Goal: Task Accomplishment & Management: Complete application form

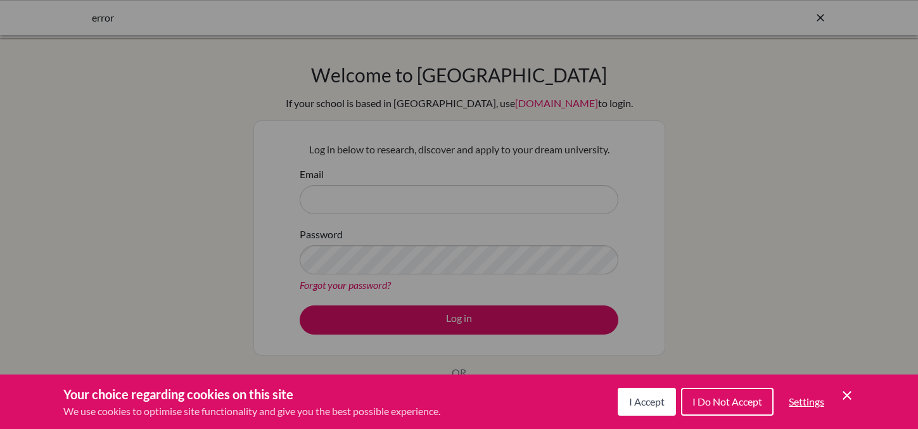
click at [656, 404] on span "I Accept" at bounding box center [646, 401] width 35 height 12
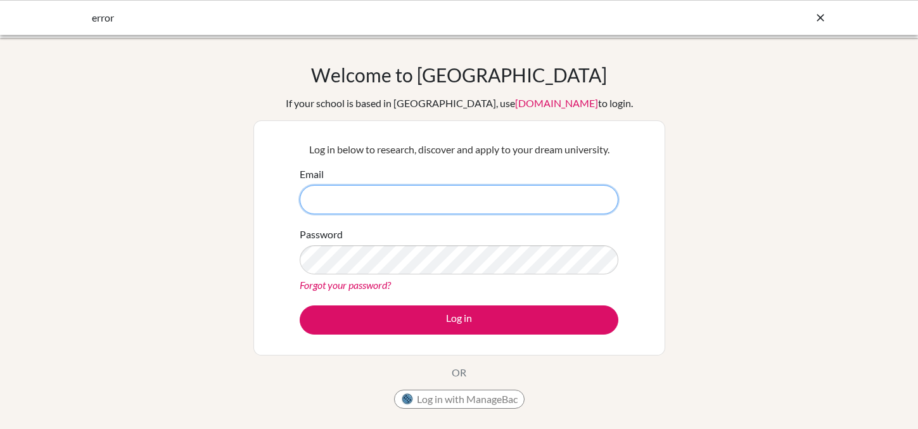
click at [483, 193] on input "Email" at bounding box center [459, 199] width 319 height 29
click at [487, 200] on input "Email" at bounding box center [459, 199] width 319 height 29
type input "r"
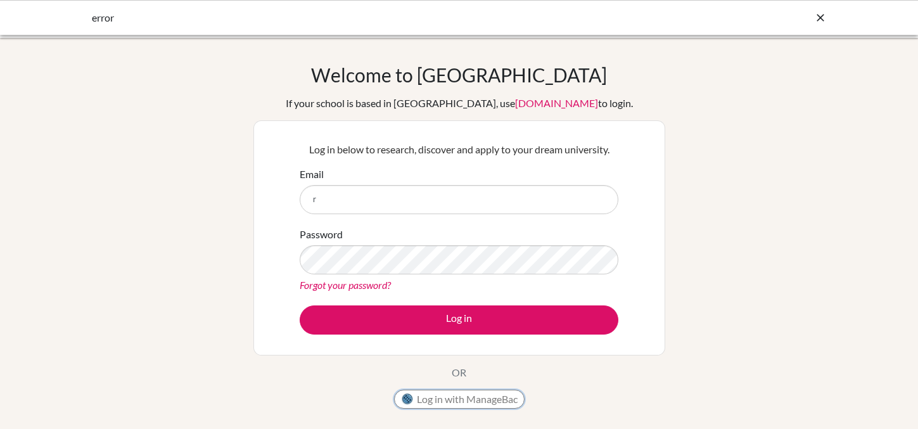
click at [470, 399] on button "Log in with ManageBac" at bounding box center [459, 399] width 130 height 19
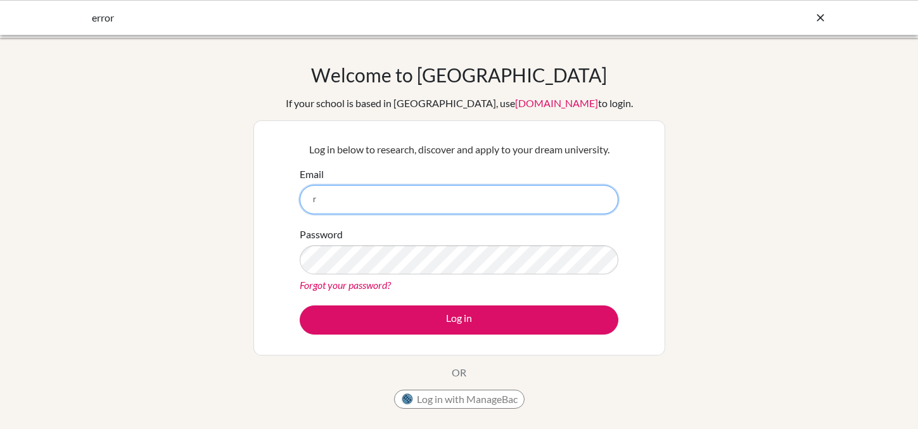
click at [359, 210] on input "r" at bounding box center [459, 199] width 319 height 29
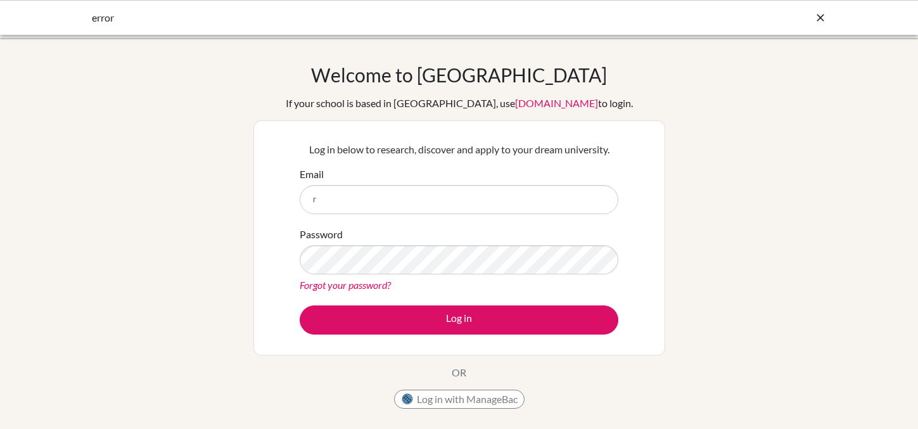
click at [360, 284] on link "Forgot your password?" at bounding box center [345, 285] width 91 height 12
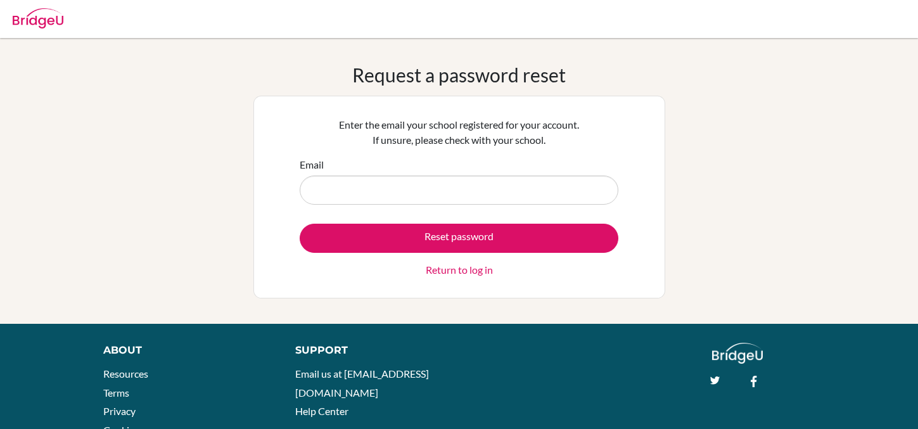
click at [414, 182] on input "Email" at bounding box center [459, 189] width 319 height 29
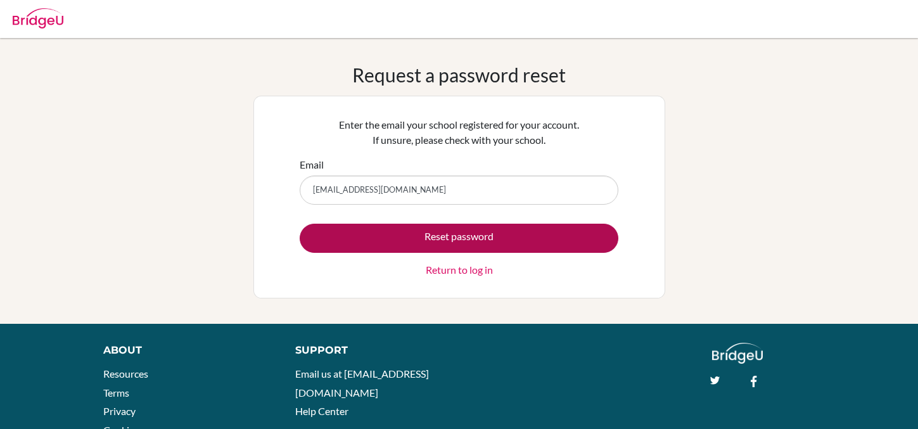
type input "[EMAIL_ADDRESS][DOMAIN_NAME]"
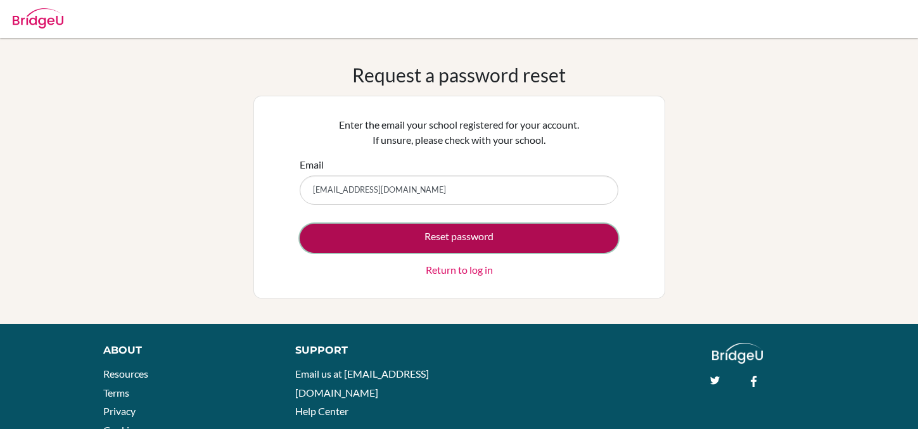
click at [427, 232] on button "Reset password" at bounding box center [459, 238] width 319 height 29
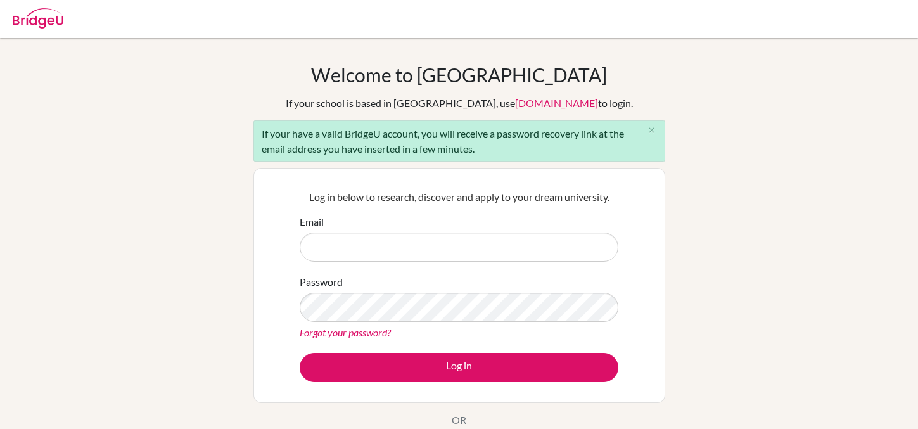
click at [335, 248] on input "Email" at bounding box center [459, 246] width 319 height 29
type input "[EMAIL_ADDRESS][DOMAIN_NAME]"
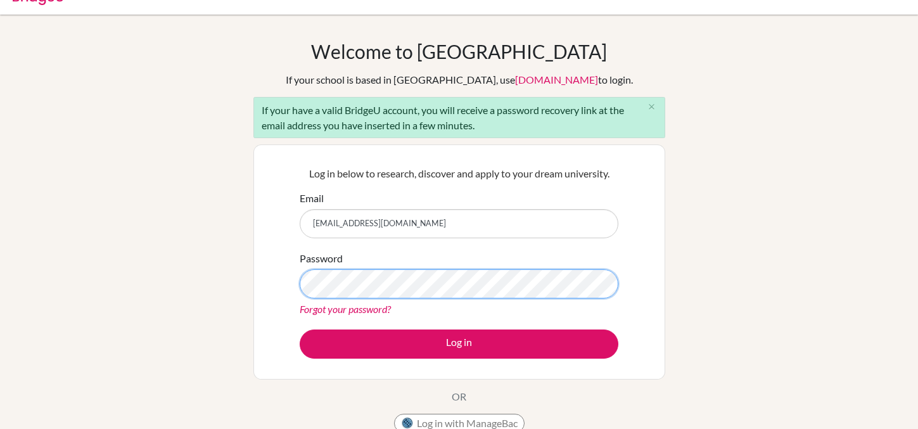
scroll to position [22, 0]
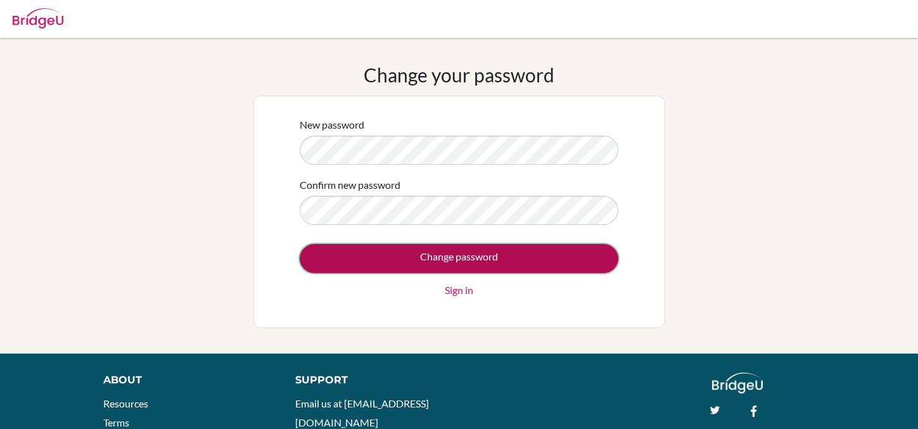
click at [497, 262] on input "Change password" at bounding box center [459, 258] width 319 height 29
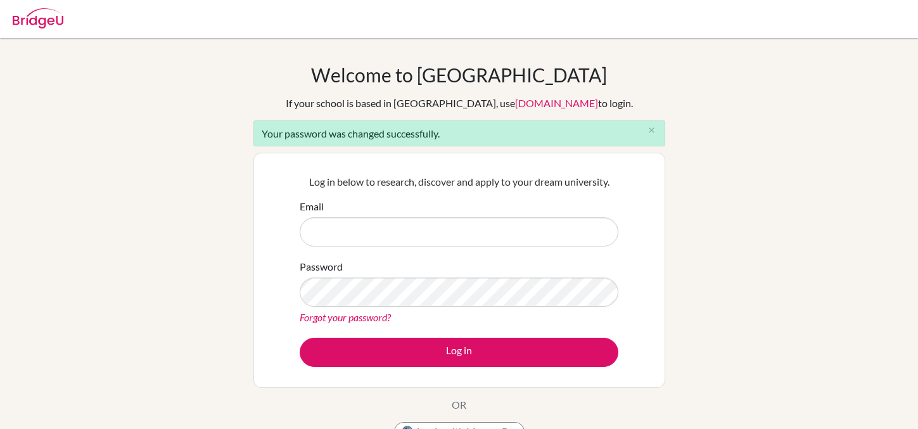
click at [343, 229] on input "Email" at bounding box center [459, 231] width 319 height 29
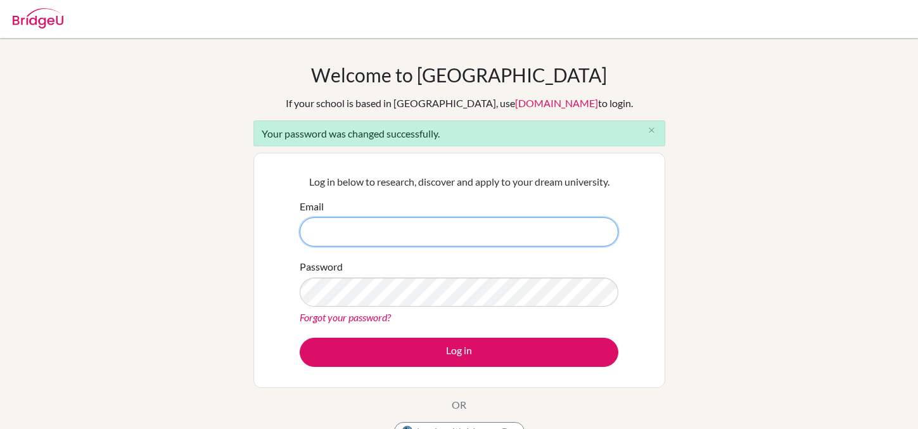
type input "rsantiago@sis.sch.id"
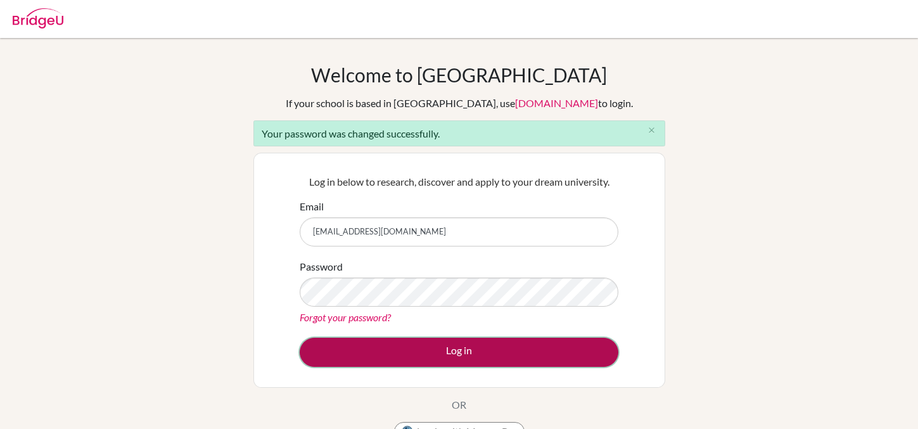
click at [390, 352] on button "Log in" at bounding box center [459, 352] width 319 height 29
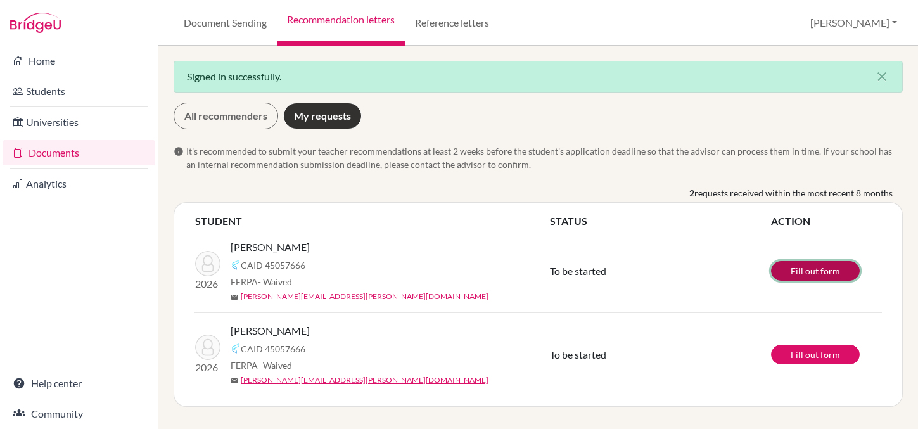
click at [810, 269] on link "Fill out form" at bounding box center [815, 271] width 89 height 20
